Goal: Browse casually: Explore the website without a specific task or goal

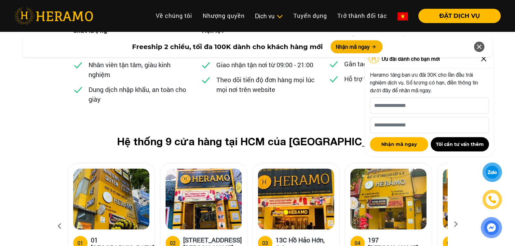
scroll to position [2504, 0]
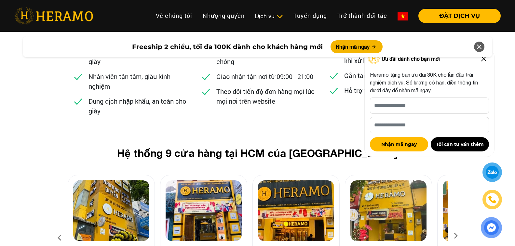
click at [457, 223] on icon at bounding box center [456, 238] width 12 height 4
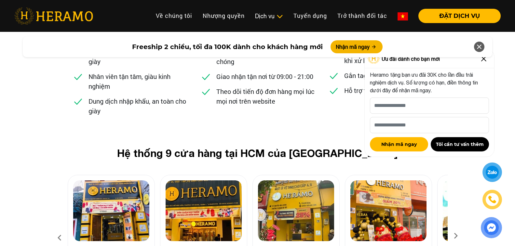
click at [457, 223] on icon at bounding box center [456, 238] width 12 height 4
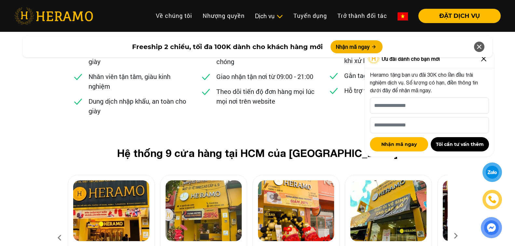
click at [457, 223] on icon at bounding box center [456, 238] width 12 height 4
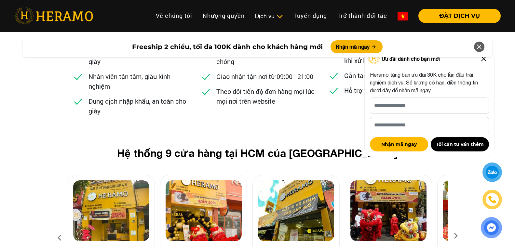
click at [457, 223] on icon at bounding box center [456, 238] width 12 height 4
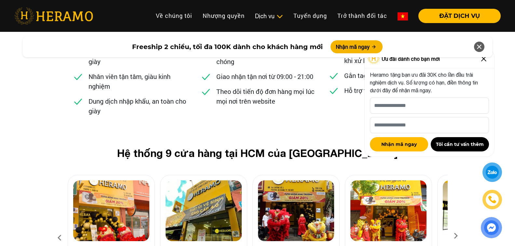
click at [457, 223] on icon at bounding box center [456, 238] width 12 height 4
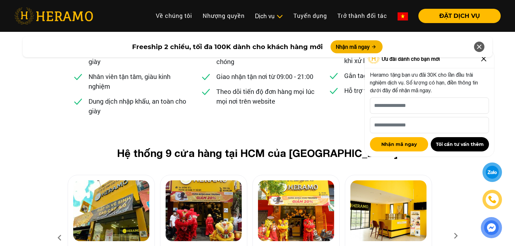
click at [457, 223] on icon at bounding box center [456, 238] width 12 height 4
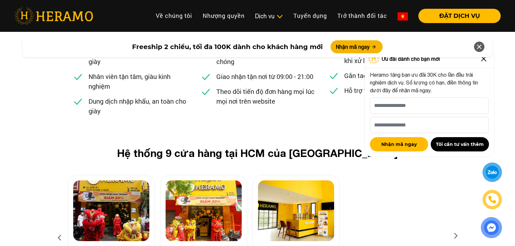
click at [62, 223] on icon at bounding box center [60, 238] width 12 height 18
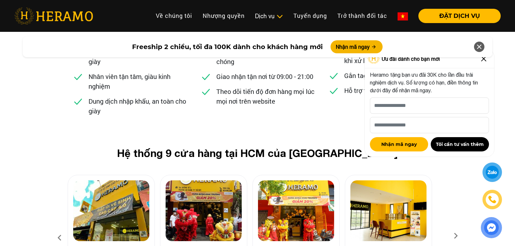
click at [62, 223] on icon at bounding box center [60, 238] width 12 height 18
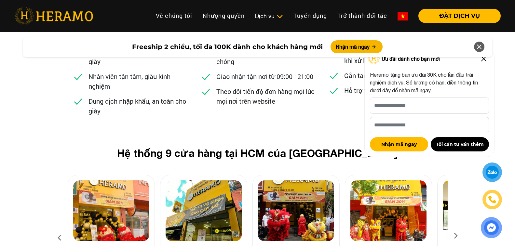
click at [62, 223] on icon at bounding box center [60, 238] width 12 height 18
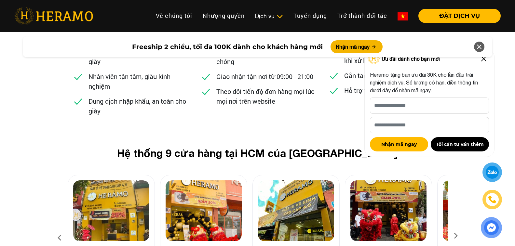
click at [62, 223] on icon at bounding box center [60, 238] width 12 height 18
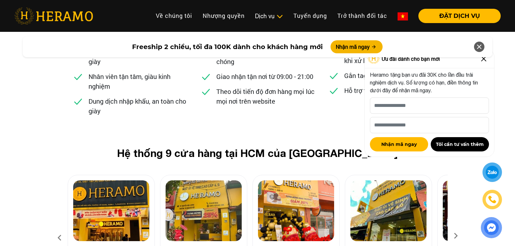
click at [62, 223] on icon at bounding box center [60, 238] width 12 height 18
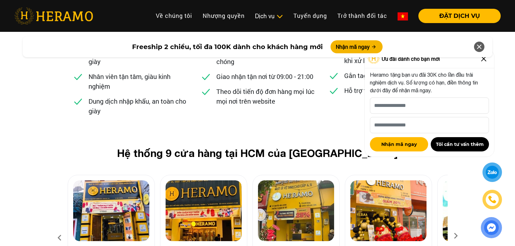
click at [62, 223] on icon at bounding box center [60, 238] width 12 height 18
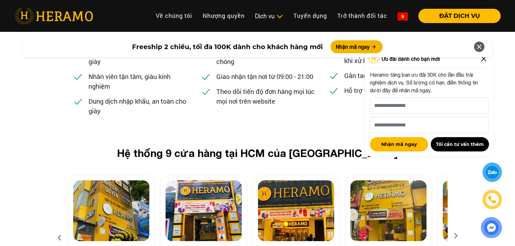
click at [468, 60] on div "Freeship 2 chiều, tối đa 100K dành cho khách hàng mới Nhận mã ngay" at bounding box center [257, 47] width 515 height 29
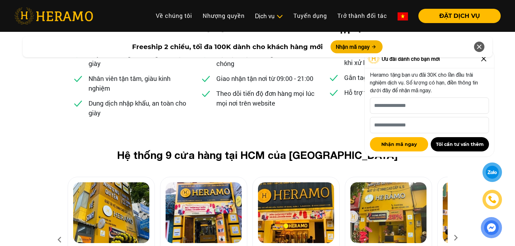
scroll to position [2472, 0]
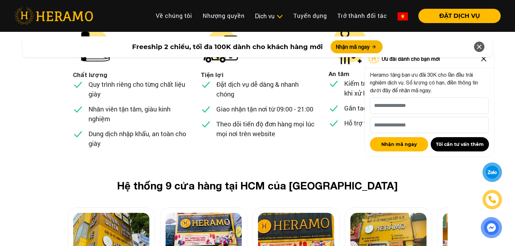
click at [468, 59] on div "Freeship 2 chiều, tối đa 100K dành cho khách hàng mới Nhận mã ngay" at bounding box center [257, 47] width 515 height 29
click at [468, 44] on icon at bounding box center [479, 47] width 8 height 12
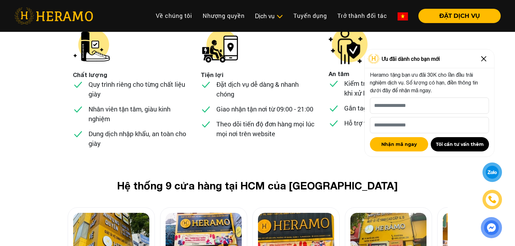
click at [468, 59] on img at bounding box center [483, 59] width 10 height 10
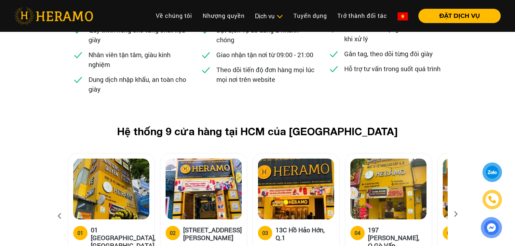
scroll to position [2537, 0]
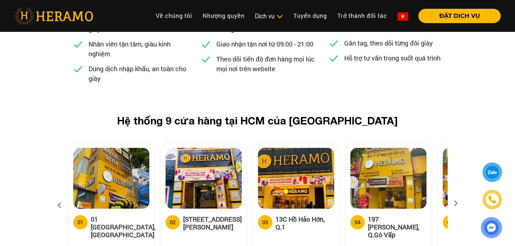
click at [456, 204] on icon at bounding box center [456, 206] width 12 height 4
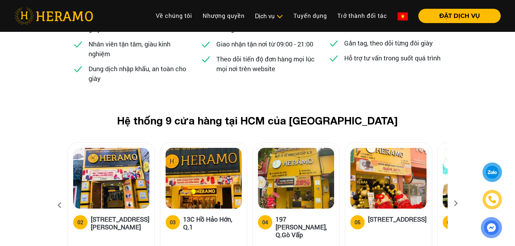
click at [456, 204] on icon at bounding box center [456, 206] width 12 height 4
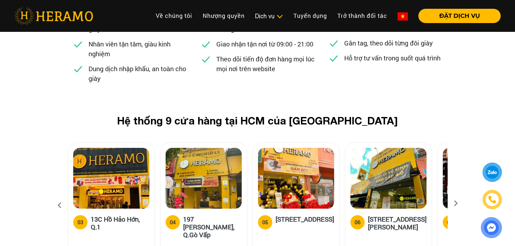
click at [456, 204] on icon at bounding box center [456, 206] width 12 height 4
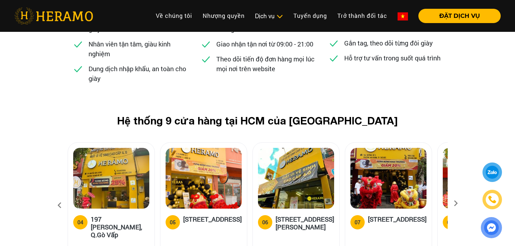
click at [456, 204] on icon at bounding box center [456, 206] width 12 height 4
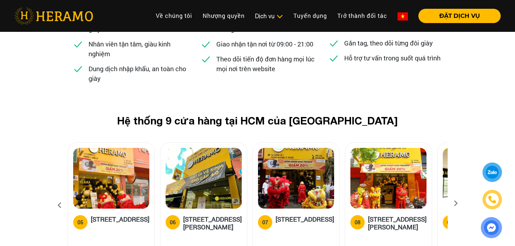
click at [456, 204] on icon at bounding box center [456, 206] width 12 height 4
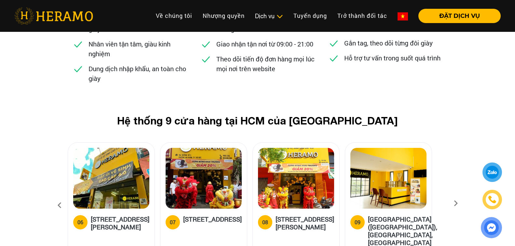
click at [456, 204] on icon at bounding box center [456, 206] width 12 height 4
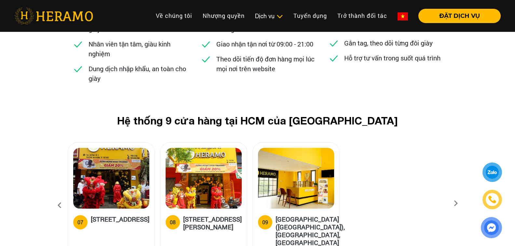
click at [61, 197] on icon at bounding box center [60, 206] width 12 height 18
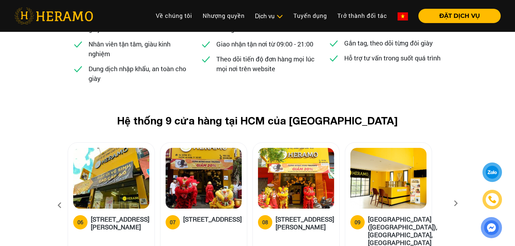
click at [61, 197] on icon at bounding box center [60, 206] width 12 height 18
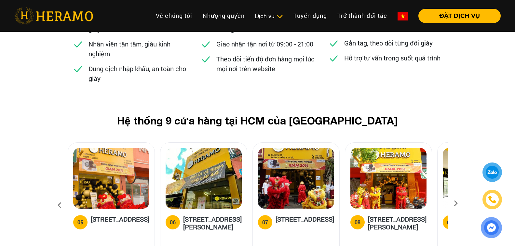
click at [61, 197] on icon at bounding box center [60, 206] width 12 height 18
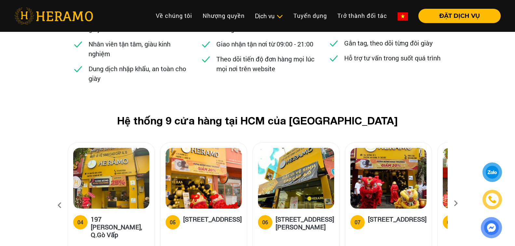
click at [61, 197] on icon at bounding box center [60, 206] width 12 height 18
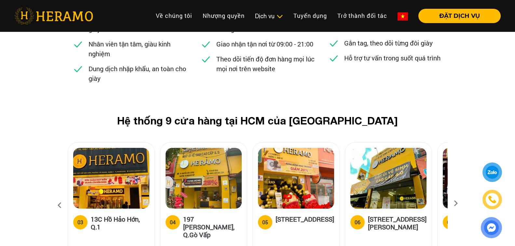
click at [61, 197] on icon at bounding box center [60, 206] width 12 height 18
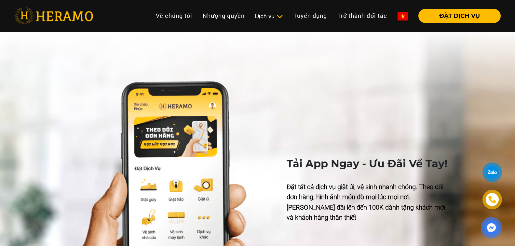
scroll to position [2927, 0]
